Goal: Task Accomplishment & Management: Manage account settings

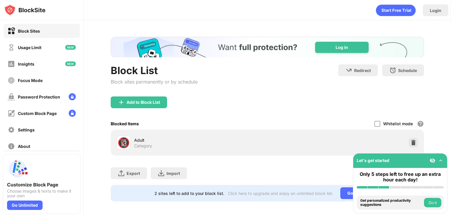
scroll to position [5, 0]
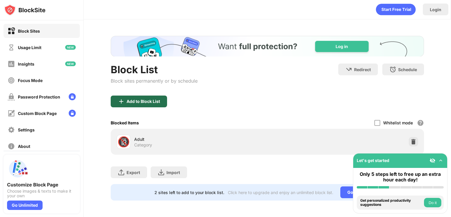
click at [146, 99] on div "Add to Block List" at bounding box center [142, 101] width 33 height 5
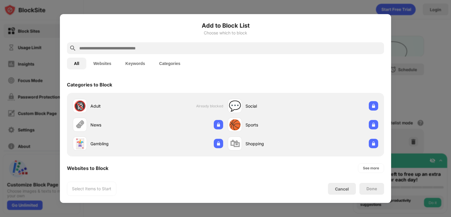
click at [182, 43] on div at bounding box center [225, 48] width 317 height 12
click at [183, 49] on input "text" at bounding box center [230, 48] width 303 height 7
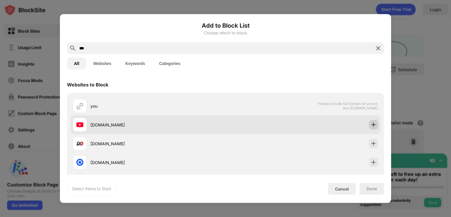
type input "***"
click at [371, 124] on img at bounding box center [373, 124] width 6 height 6
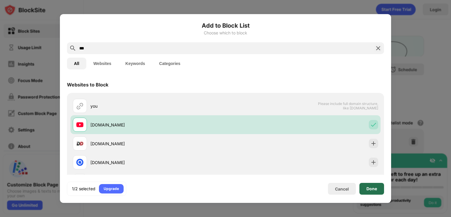
click at [373, 191] on div "Done" at bounding box center [371, 188] width 25 height 12
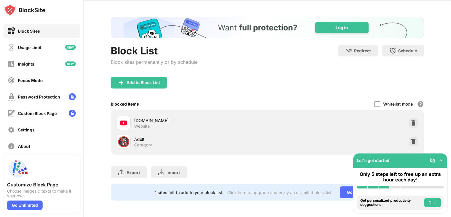
click at [440, 160] on img at bounding box center [440, 160] width 6 height 6
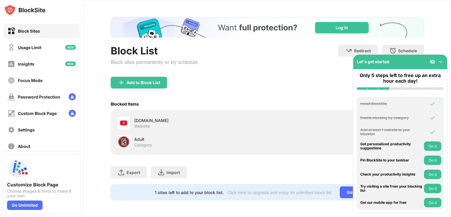
click at [439, 60] on img at bounding box center [440, 62] width 6 height 6
